Goal: Transaction & Acquisition: Purchase product/service

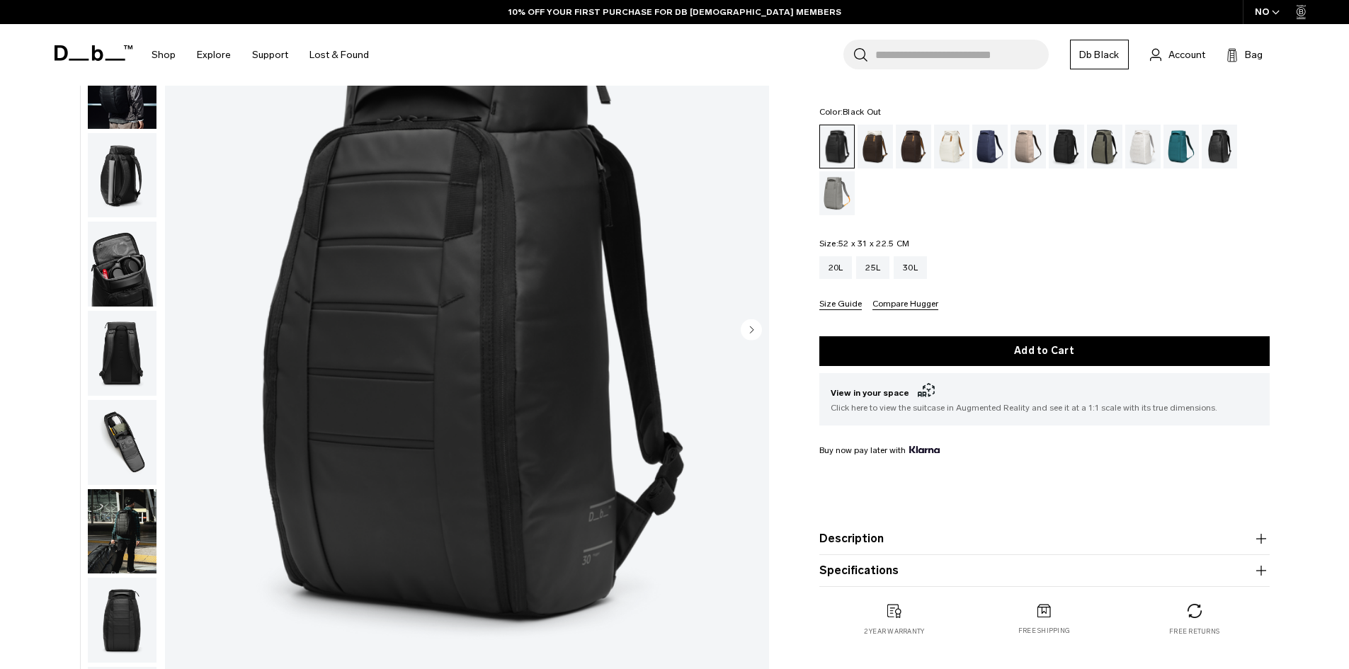
scroll to position [71, 0]
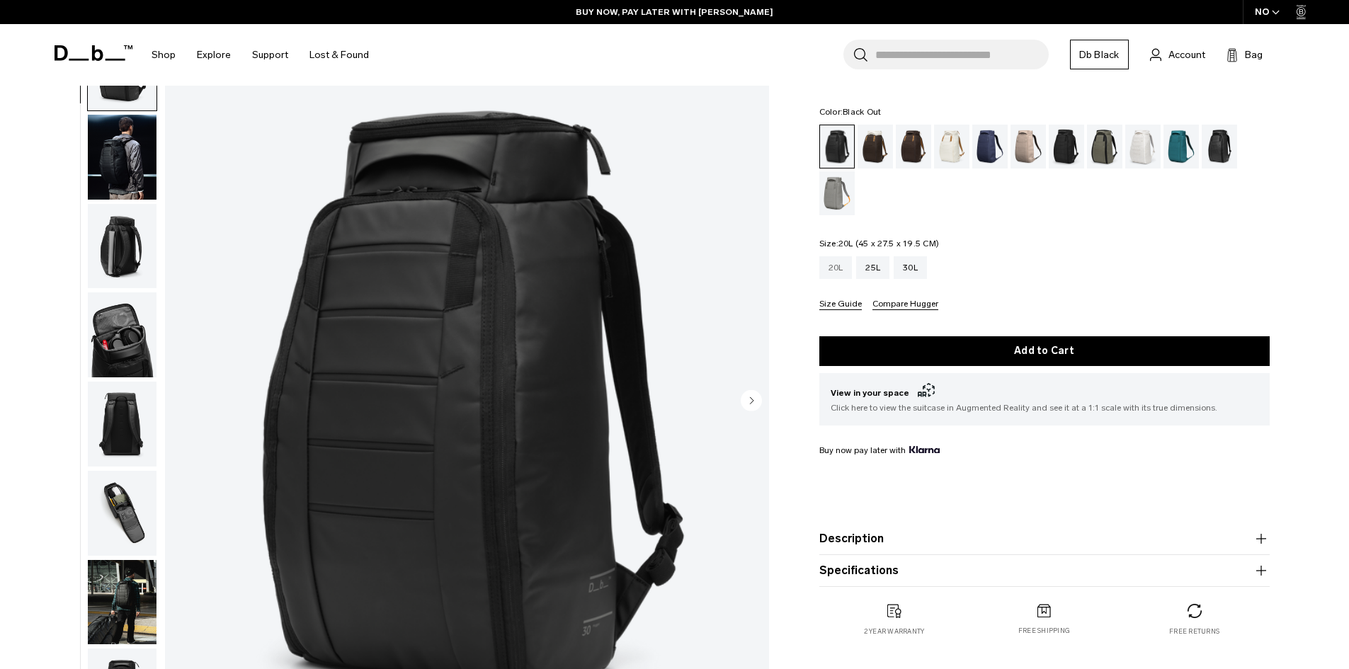
click at [832, 263] on div "20L" at bounding box center [836, 267] width 33 height 23
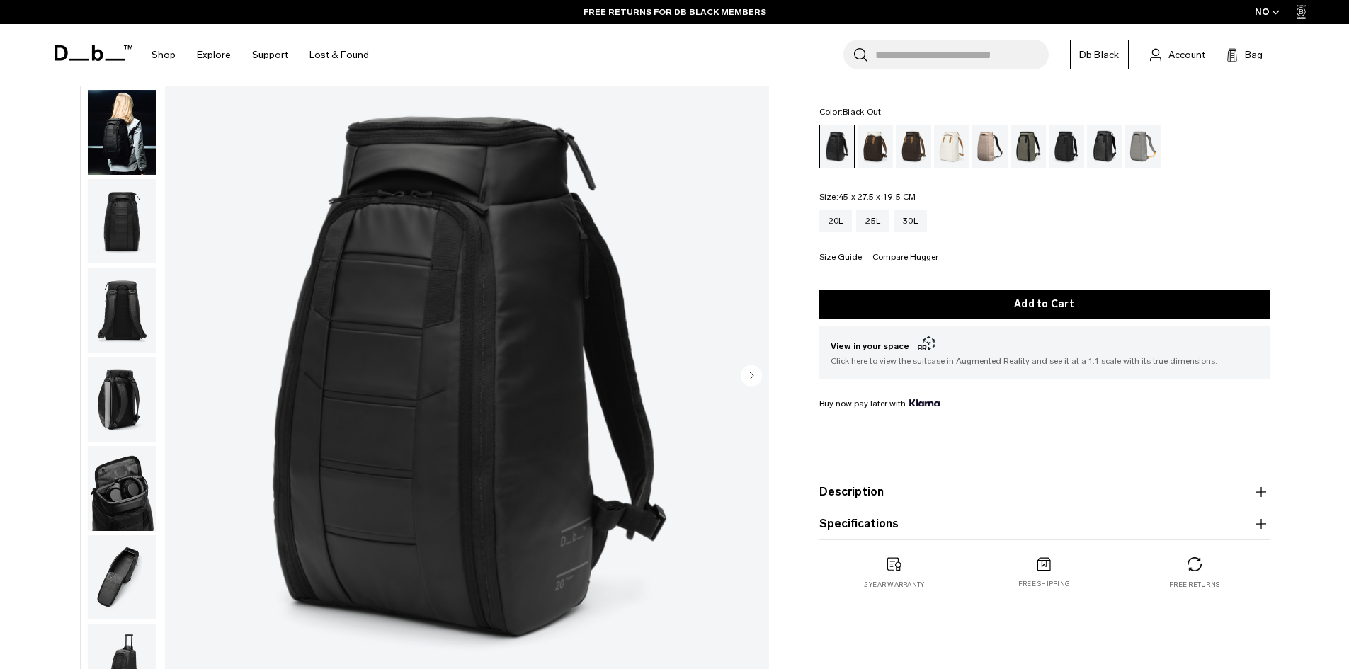
scroll to position [71, 0]
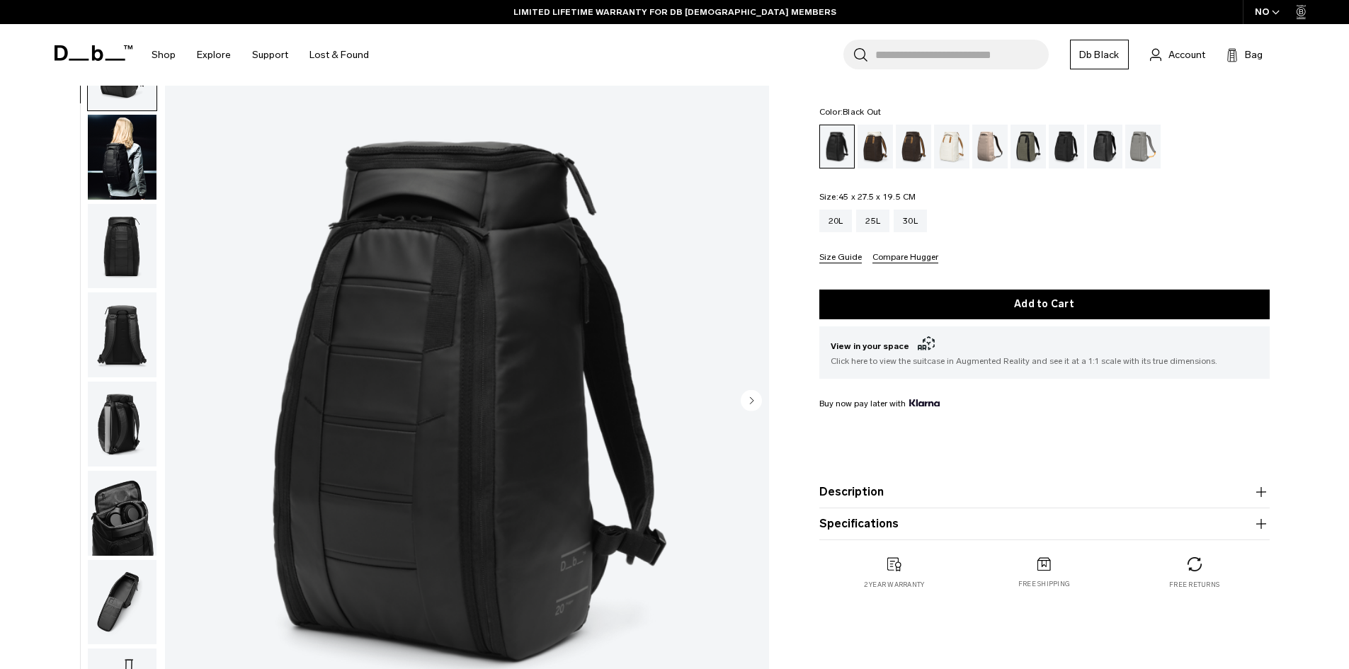
click at [111, 162] on img "button" at bounding box center [122, 157] width 69 height 85
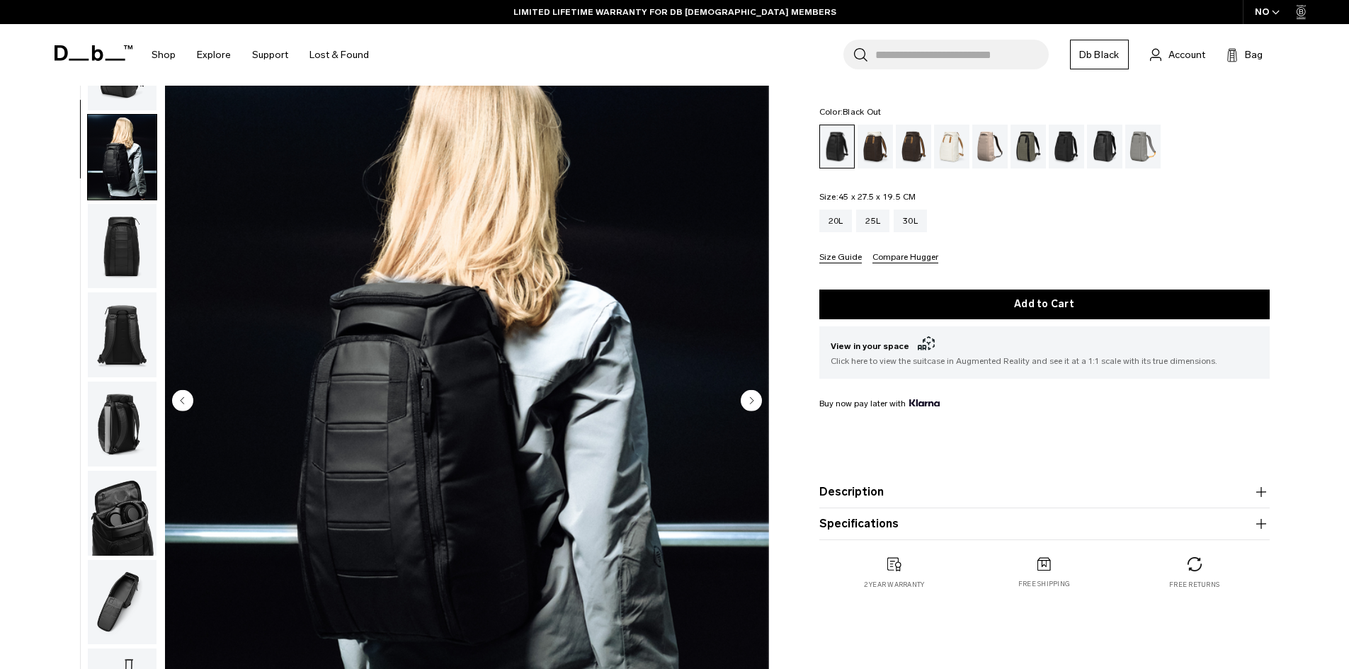
scroll to position [89, 0]
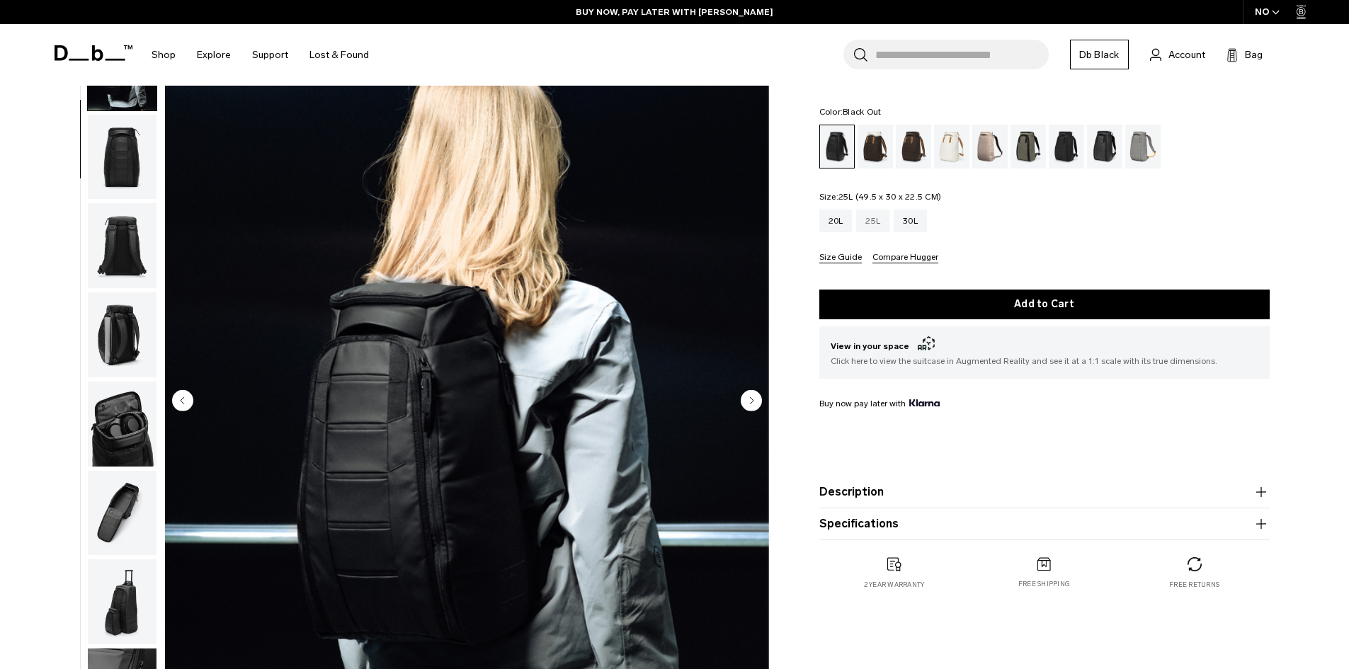
click at [873, 217] on div "25L" at bounding box center [872, 221] width 33 height 23
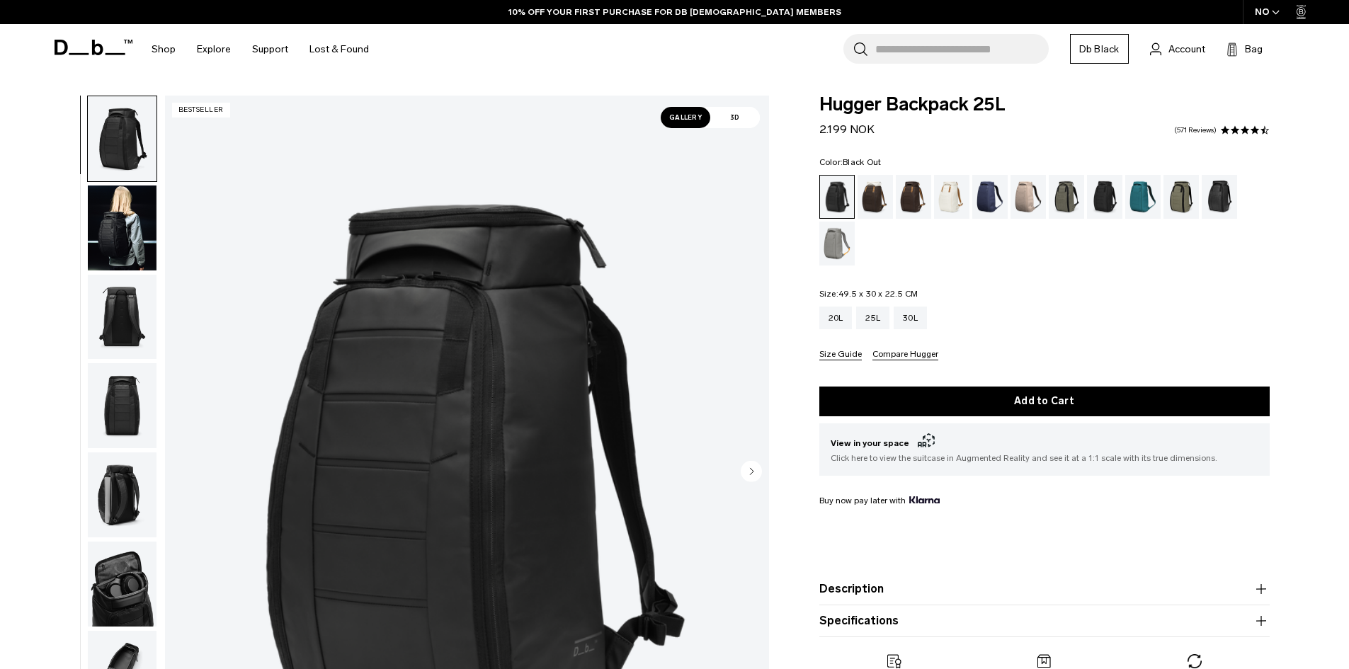
click at [130, 236] on img "button" at bounding box center [122, 228] width 69 height 85
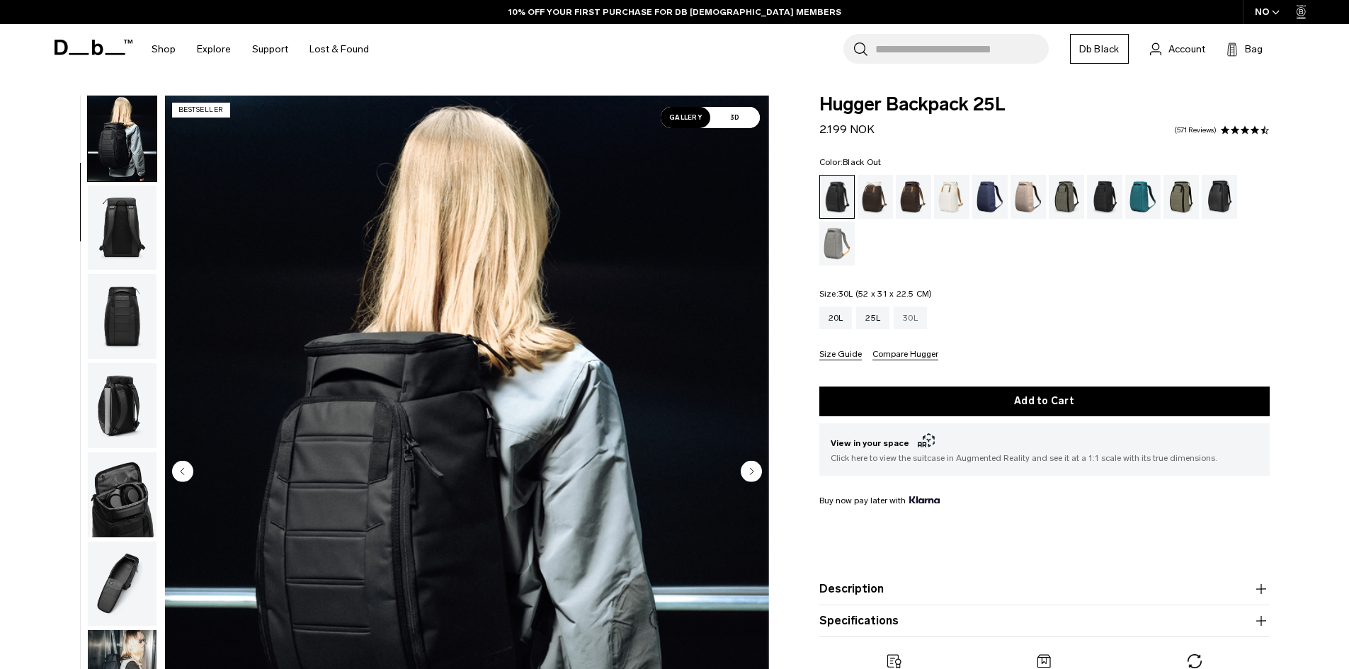
click at [906, 322] on div "30L" at bounding box center [910, 318] width 33 height 23
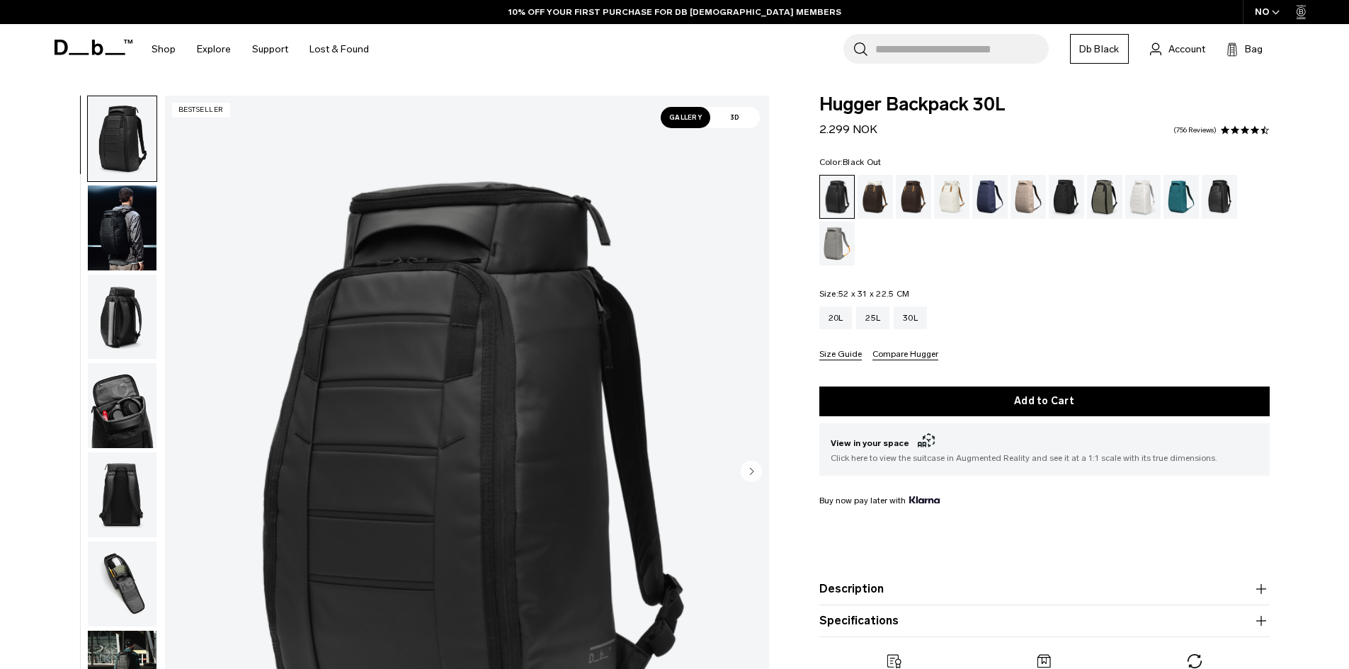
click at [104, 247] on img "button" at bounding box center [122, 228] width 69 height 85
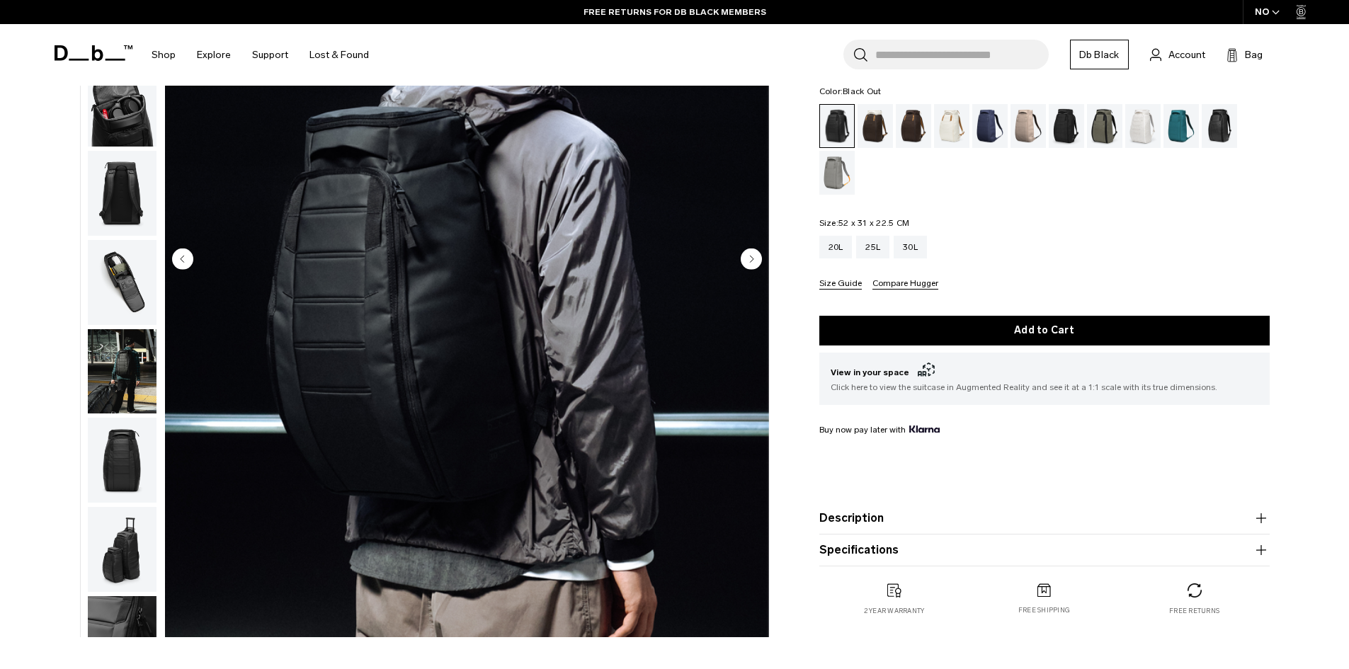
click at [1318, 392] on div "**********" at bounding box center [674, 263] width 1349 height 761
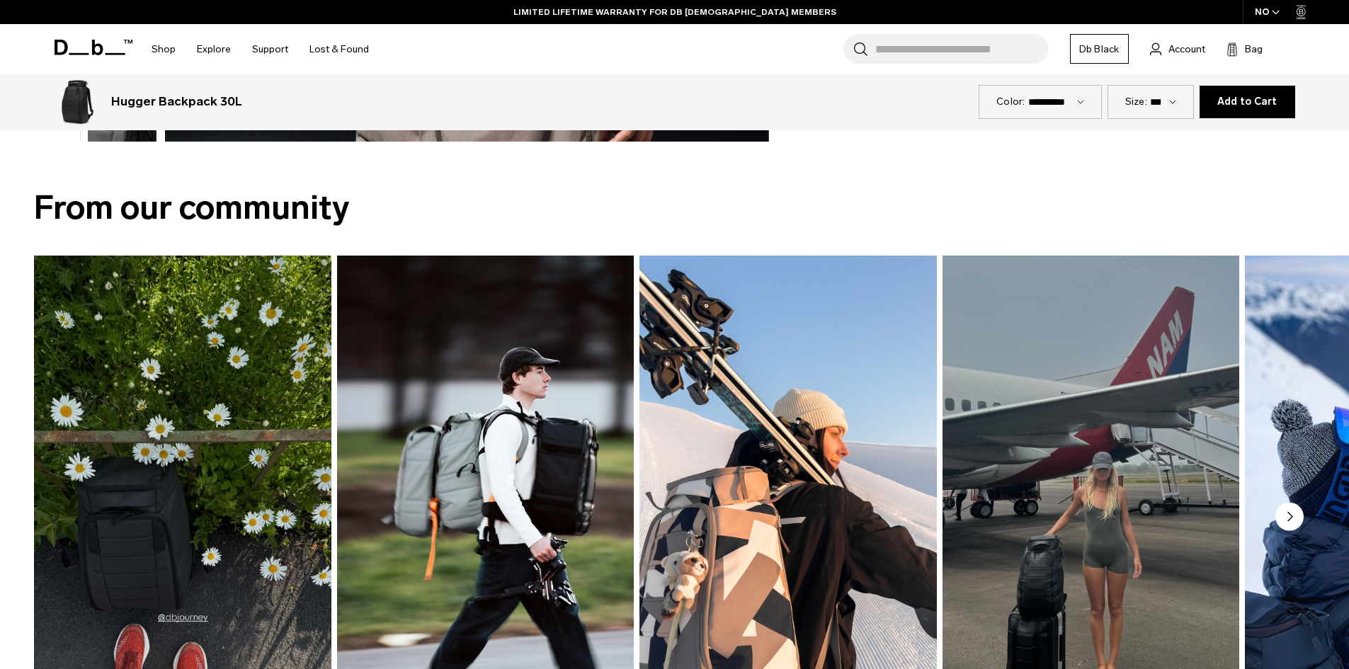
scroll to position [779, 0]
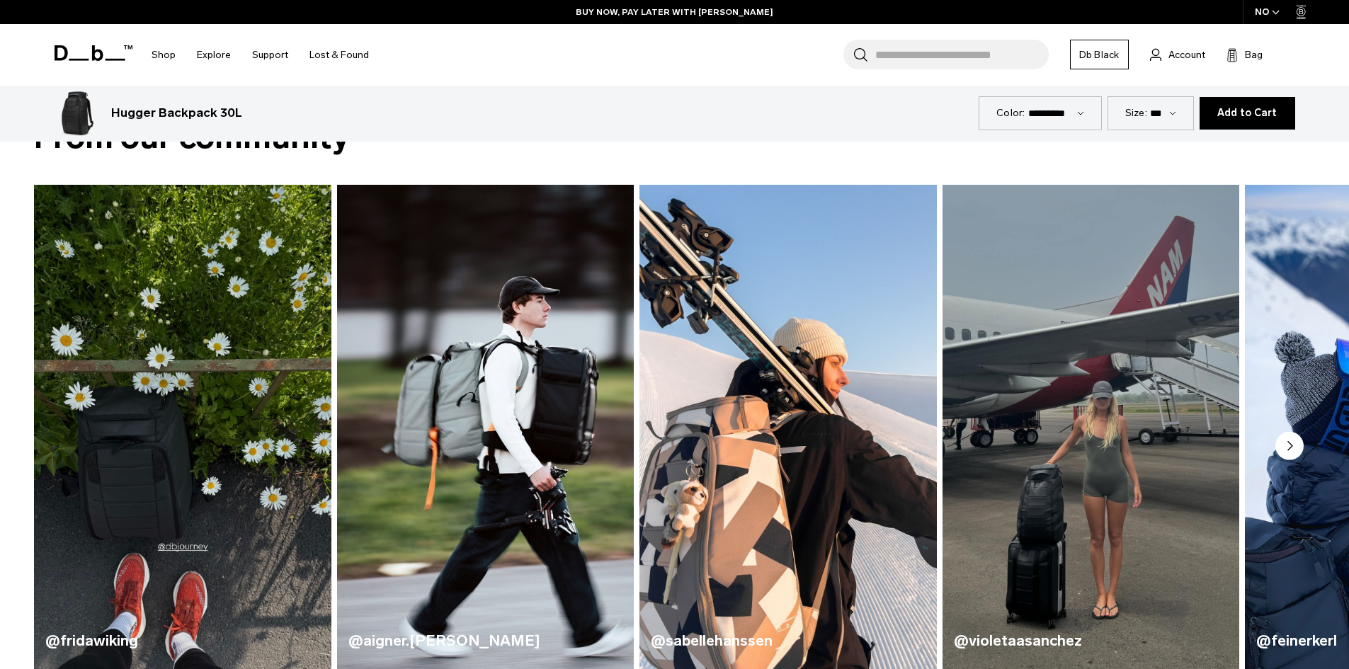
click at [1297, 451] on circle "Next slide" at bounding box center [1290, 446] width 28 height 28
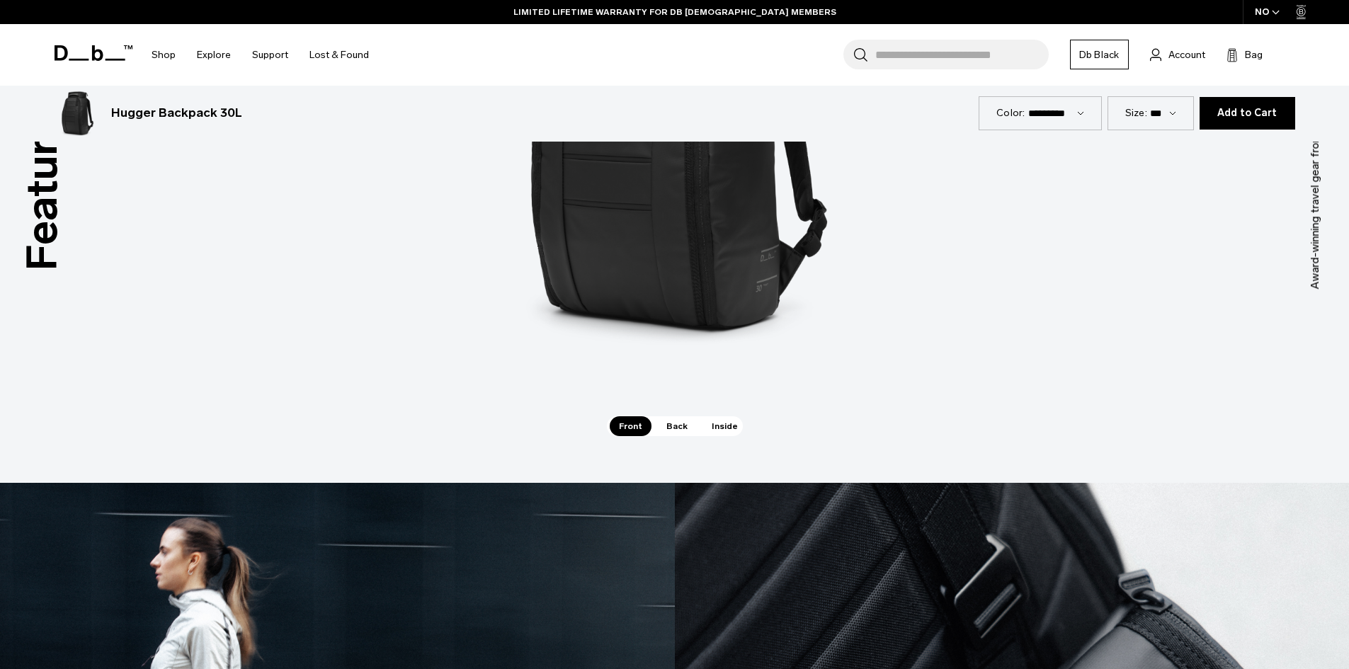
scroll to position [2267, 0]
